Goal: Task Accomplishment & Management: Manage account settings

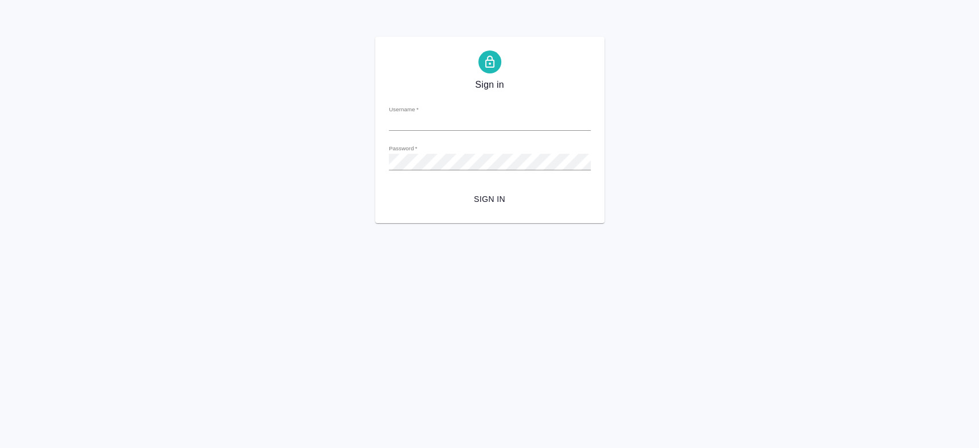
type input "t.chernyayeva@awatera.com"
click at [514, 123] on input "t.chernyayeva@awatera.com" at bounding box center [490, 123] width 202 height 16
click at [627, 168] on div "Sign in Username   * t.chernyayeva@awatera.com Password   * urlPath   * / Sign …" at bounding box center [489, 130] width 979 height 186
click at [212, 176] on div "Sign in Username   * t.chernyayeva@awatera.com Password   * urlPath   * / Sign …" at bounding box center [489, 130] width 979 height 186
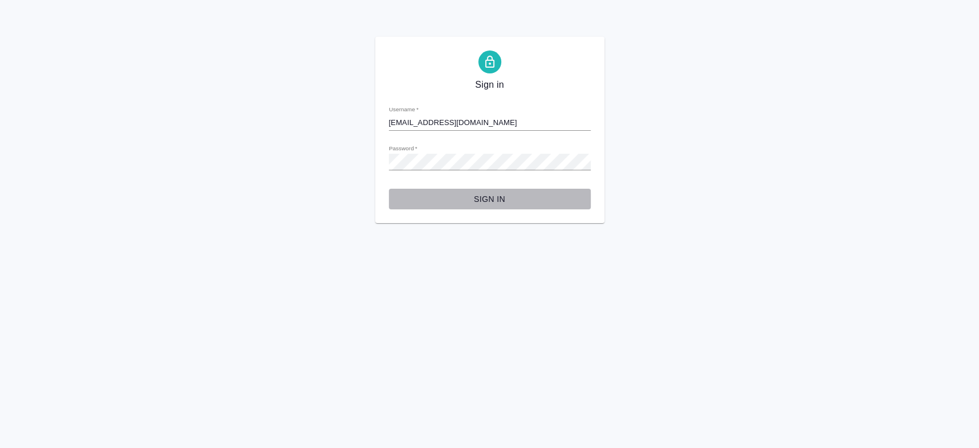
click at [396, 202] on button "Sign in" at bounding box center [490, 199] width 202 height 21
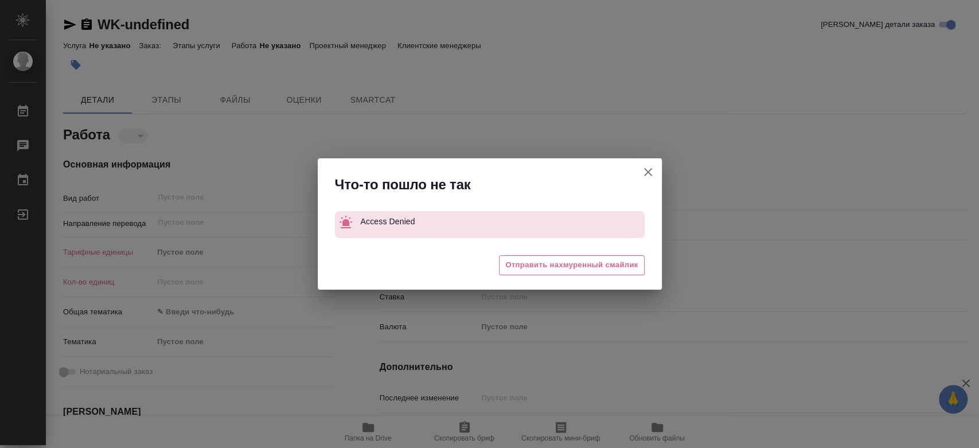
click at [651, 173] on icon "button" at bounding box center [648, 172] width 14 height 14
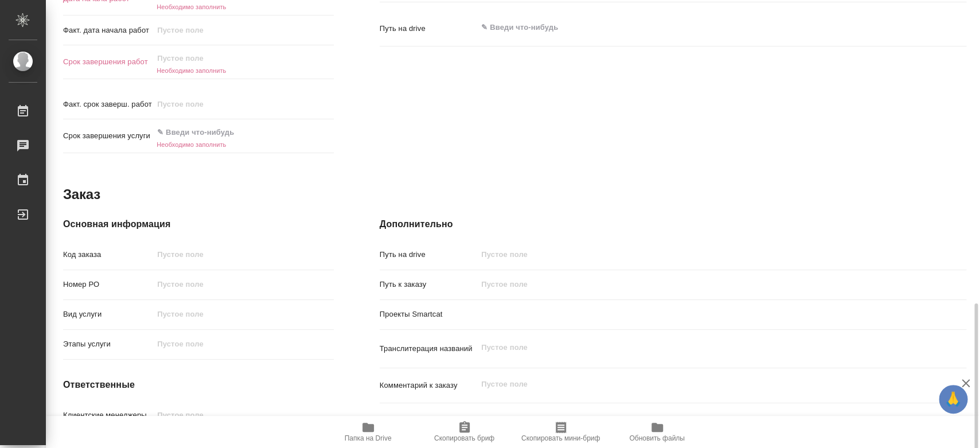
scroll to position [511, 0]
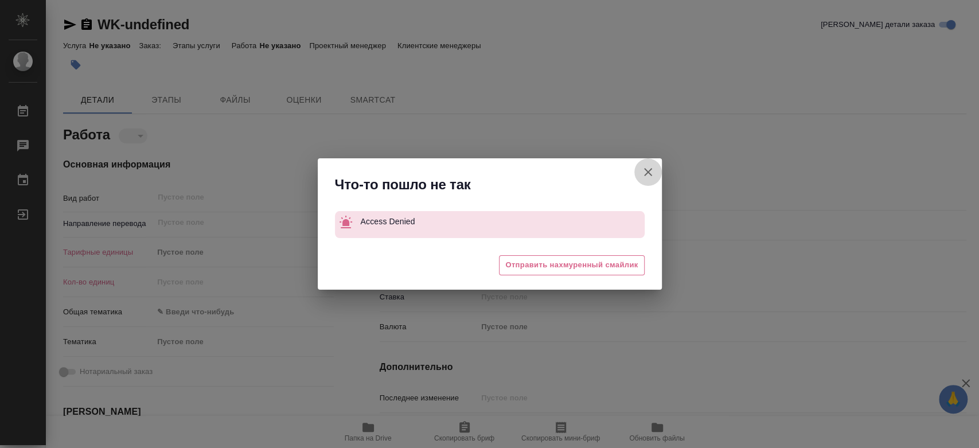
click at [649, 171] on icon "button" at bounding box center [648, 172] width 8 height 8
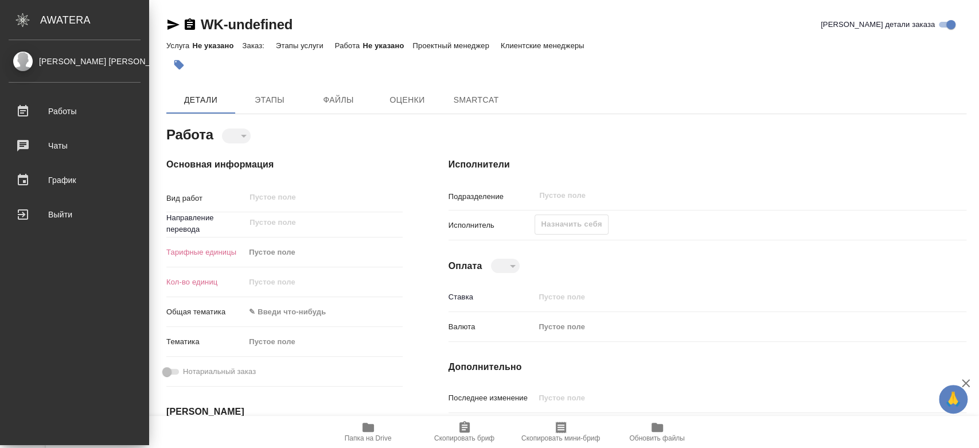
click at [101, 63] on div "[PERSON_NAME] [PERSON_NAME]" at bounding box center [75, 61] width 132 height 13
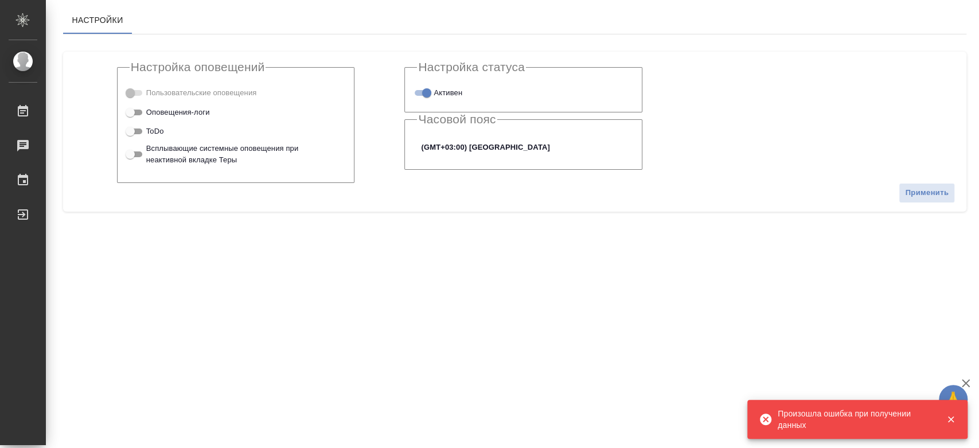
click at [141, 299] on div ".cls-1 fill:#fff; AWATERA Chernyayeva Tatyana Работы 0 Чаты График Выйти Настро…" at bounding box center [489, 224] width 979 height 448
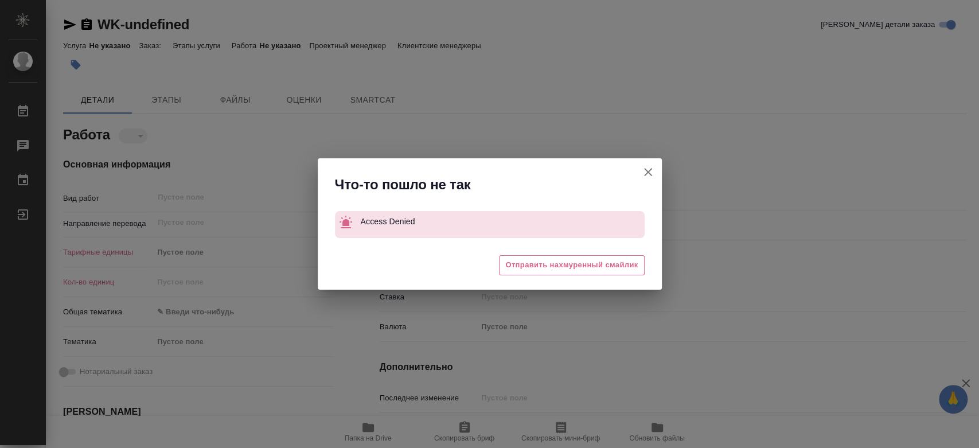
type textarea "x"
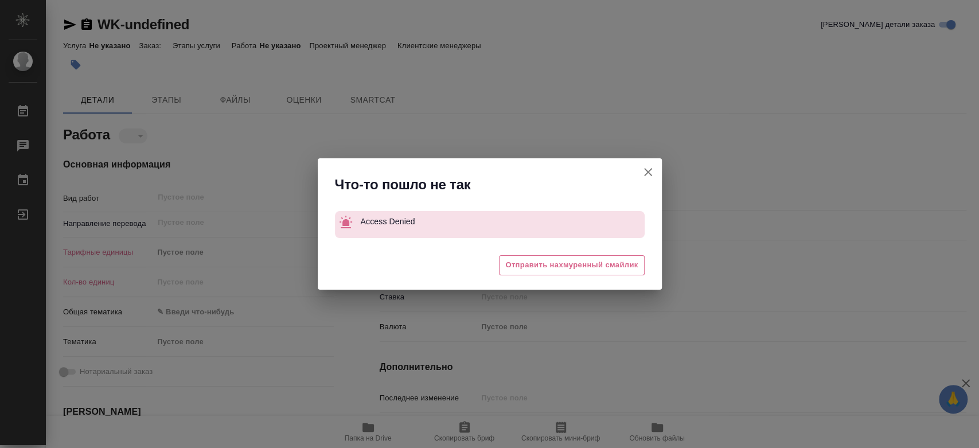
click at [648, 171] on icon "button" at bounding box center [648, 172] width 14 height 14
type textarea "x"
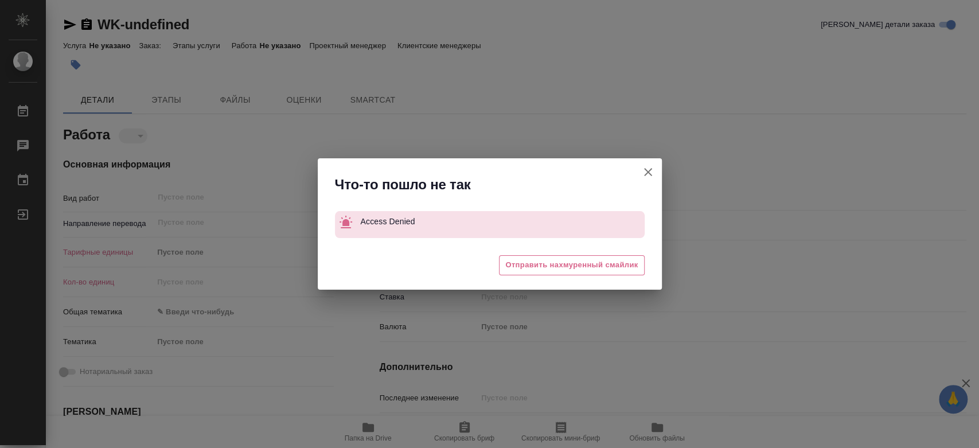
type textarea "x"
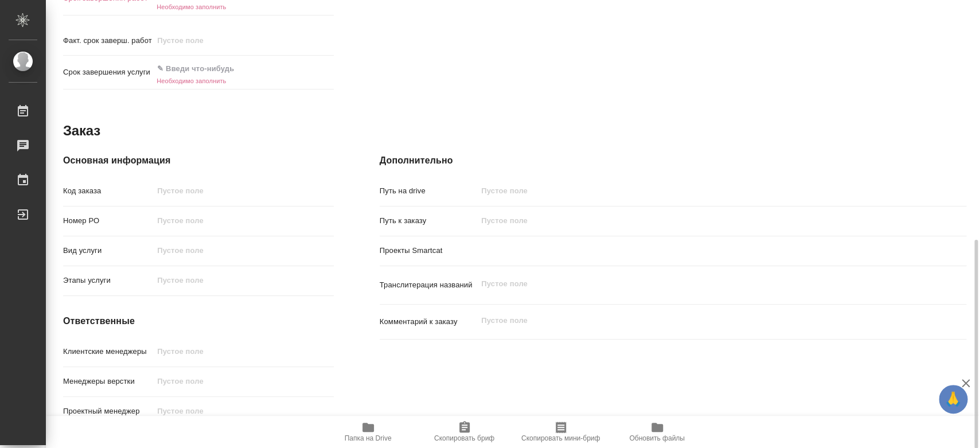
scroll to position [511, 0]
drag, startPoint x: 426, startPoint y: 242, endPoint x: 357, endPoint y: 75, distance: 181.1
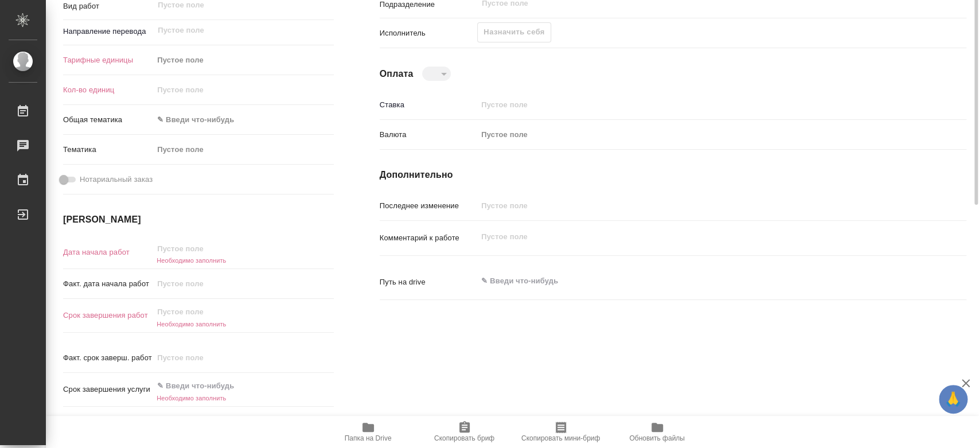
scroll to position [1, 0]
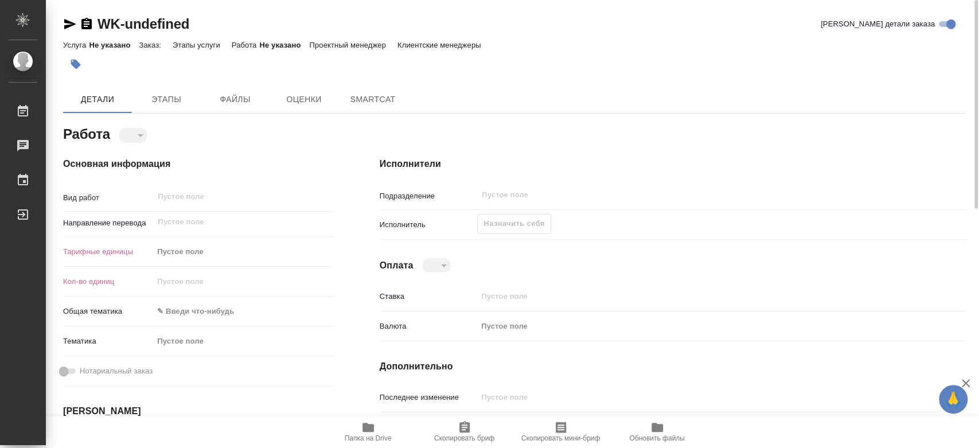
type textarea "x"
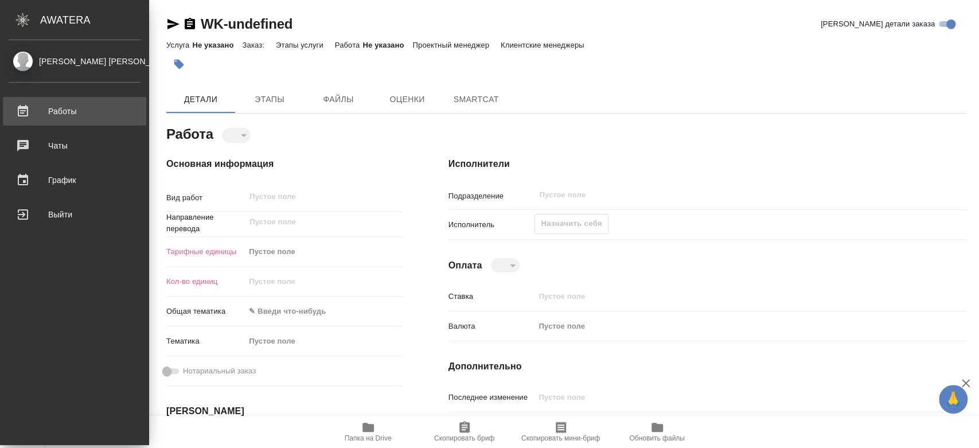
click at [72, 111] on link "Работы" at bounding box center [74, 111] width 143 height 29
type textarea "x"
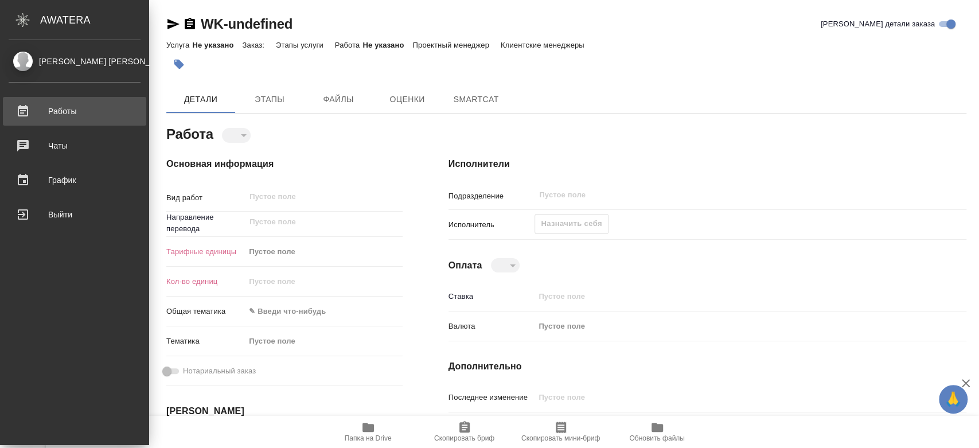
type textarea "x"
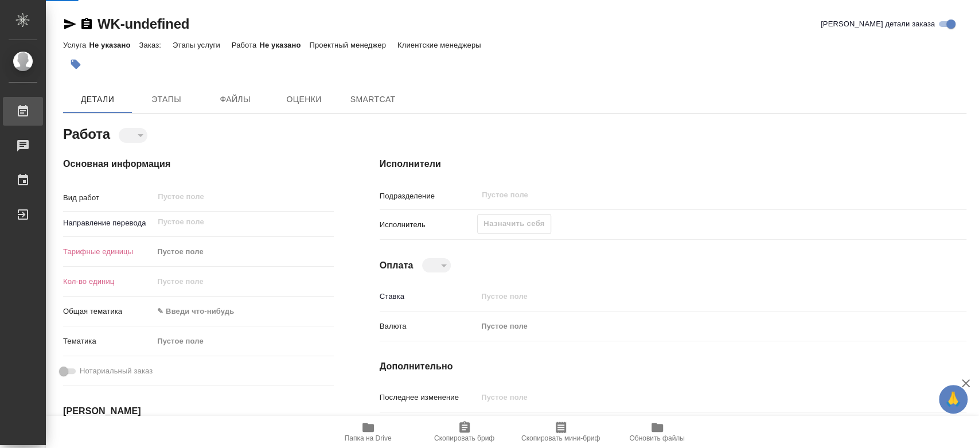
type textarea "x"
